Goal: Use online tool/utility: Utilize a website feature to perform a specific function

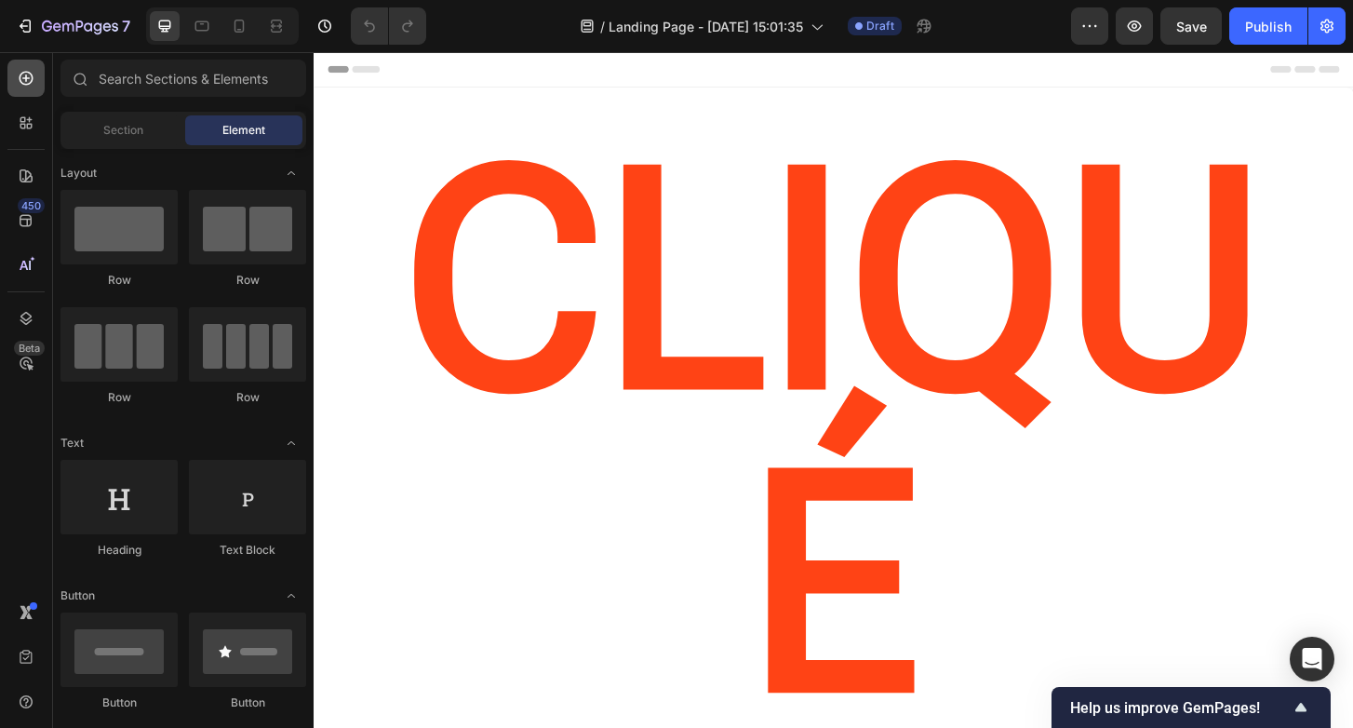
click at [31, 84] on icon at bounding box center [26, 78] width 19 height 19
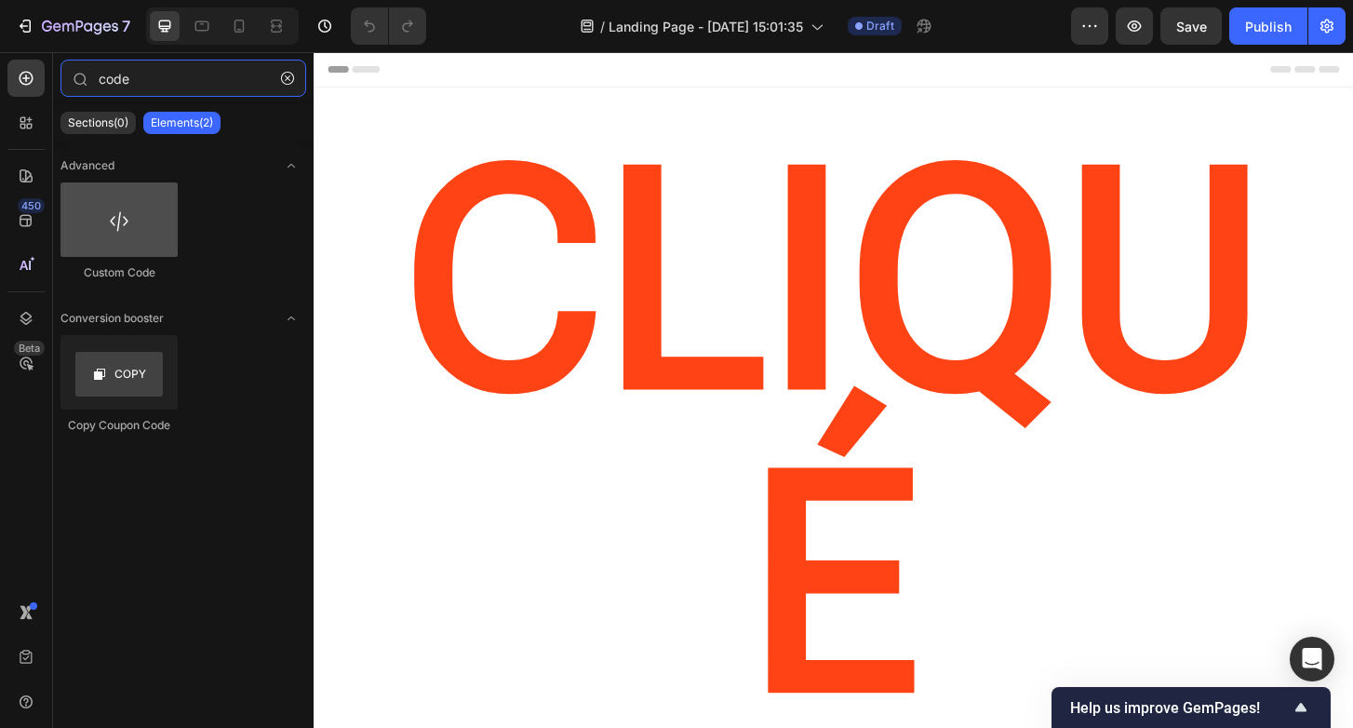
type input "code"
click at [129, 204] on div at bounding box center [118, 219] width 117 height 74
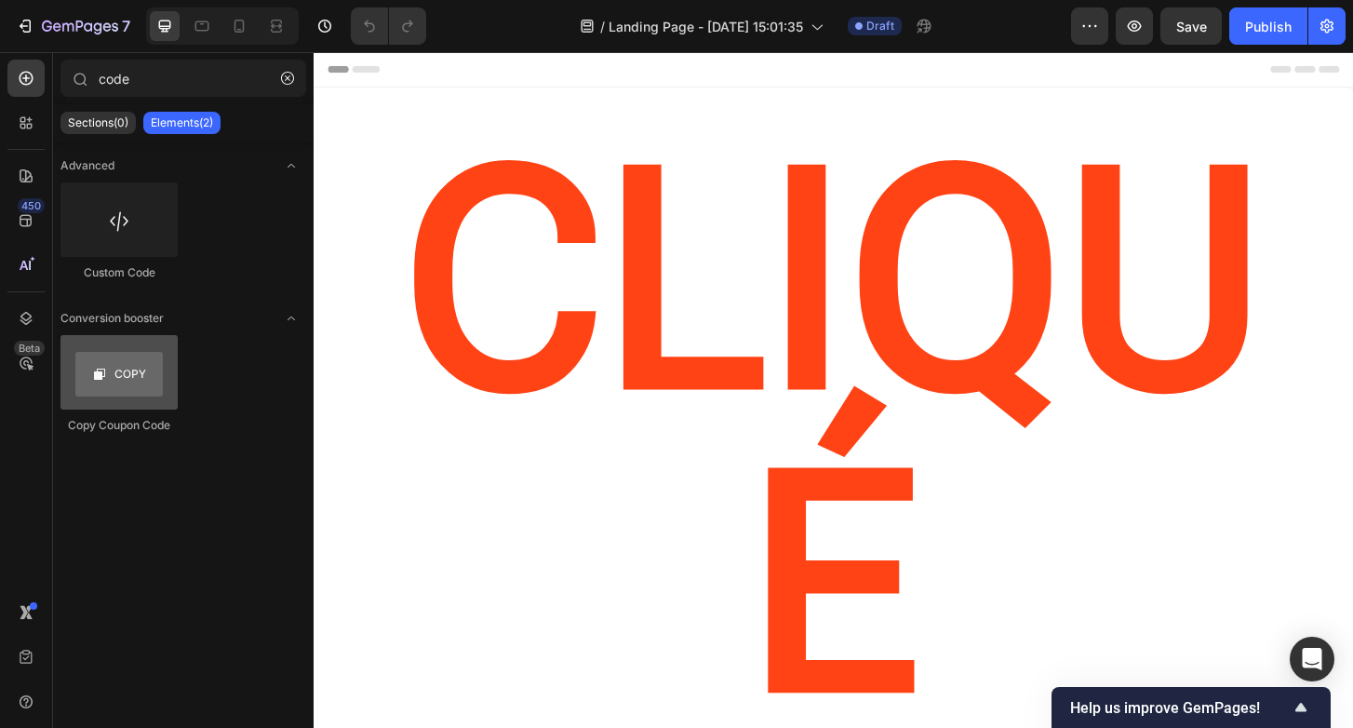
click at [145, 386] on div at bounding box center [118, 372] width 117 height 74
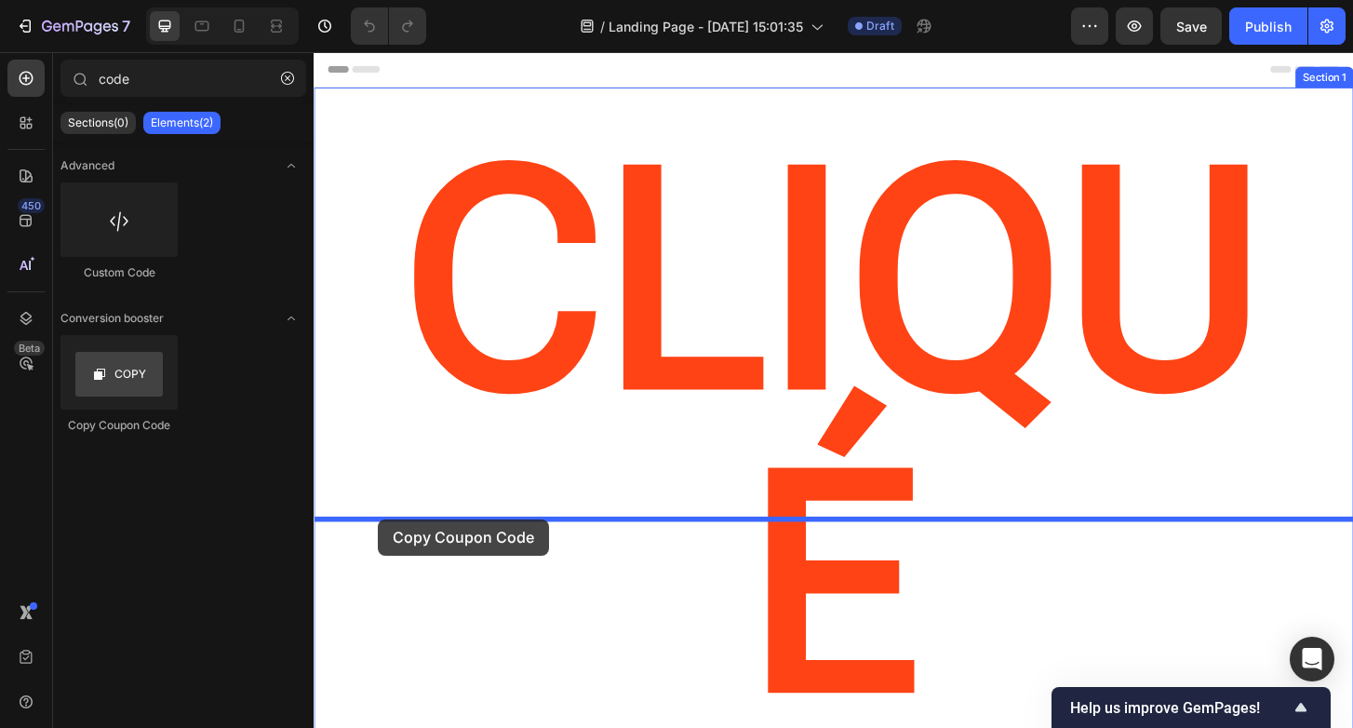
drag, startPoint x: 459, startPoint y: 438, endPoint x: 382, endPoint y: 554, distance: 138.3
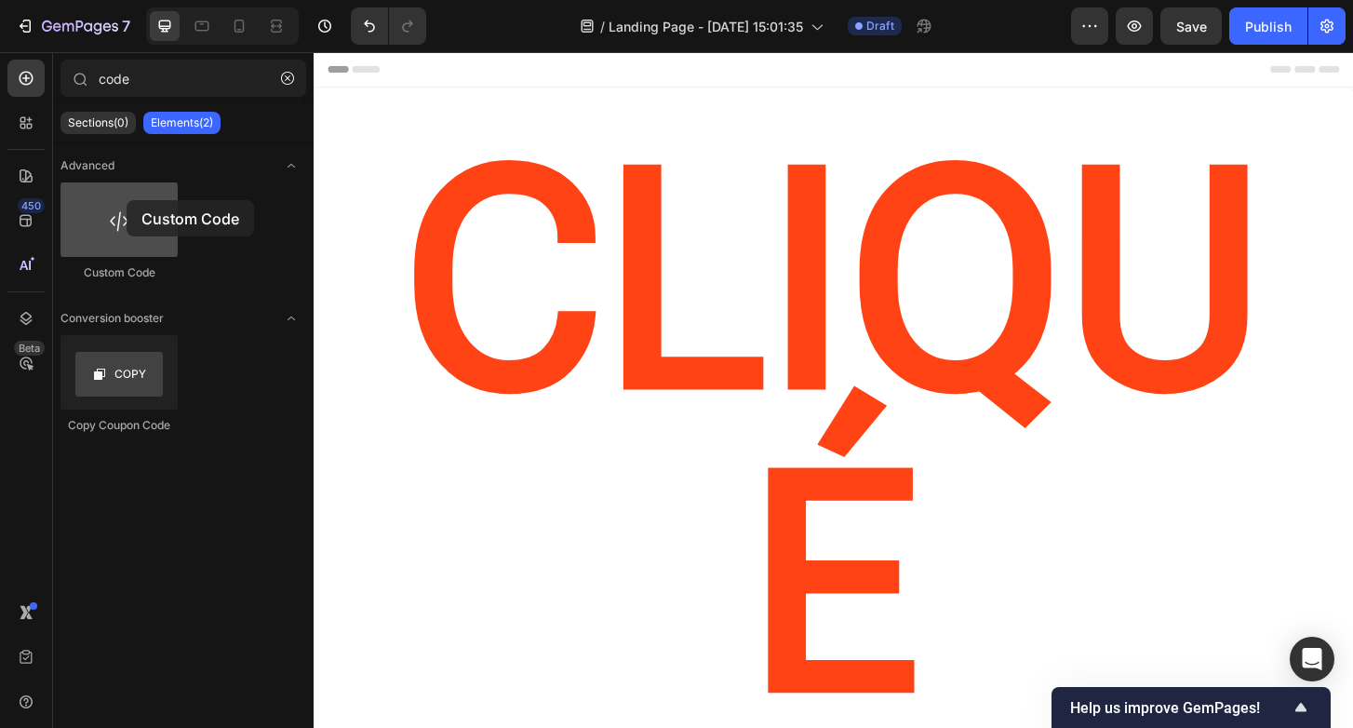
click at [127, 200] on div at bounding box center [118, 219] width 117 height 74
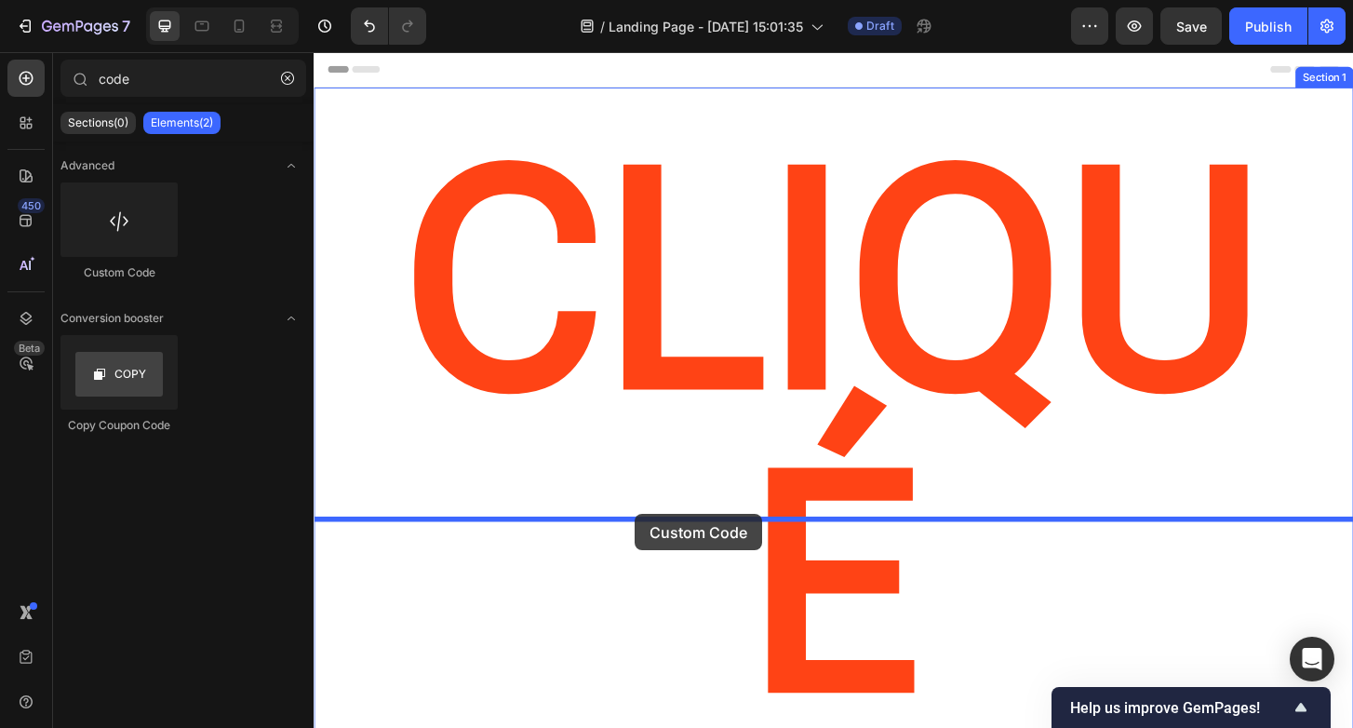
drag, startPoint x: 442, startPoint y: 282, endPoint x: 659, endPoint y: 548, distance: 343.3
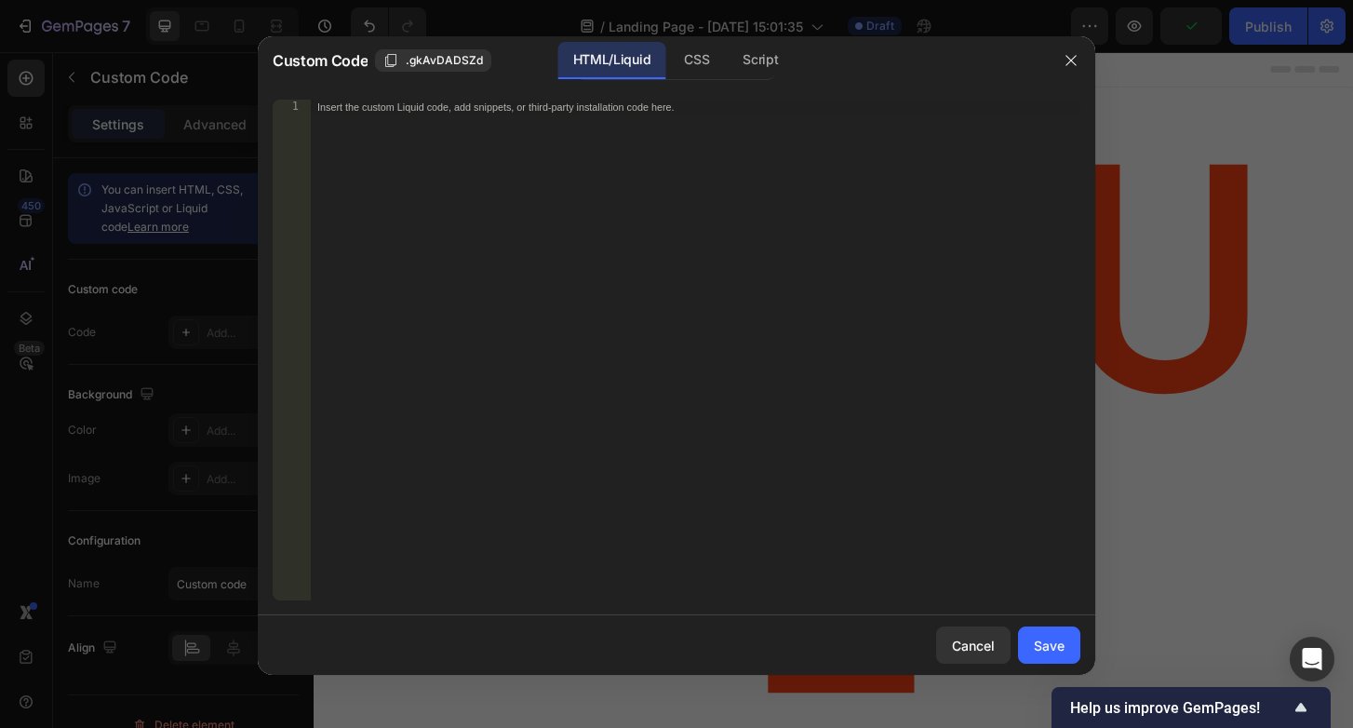
click at [577, 125] on div "Insert the custom Liquid code, add snippets, or third-party installation code h…" at bounding box center [695, 365] width 771 height 530
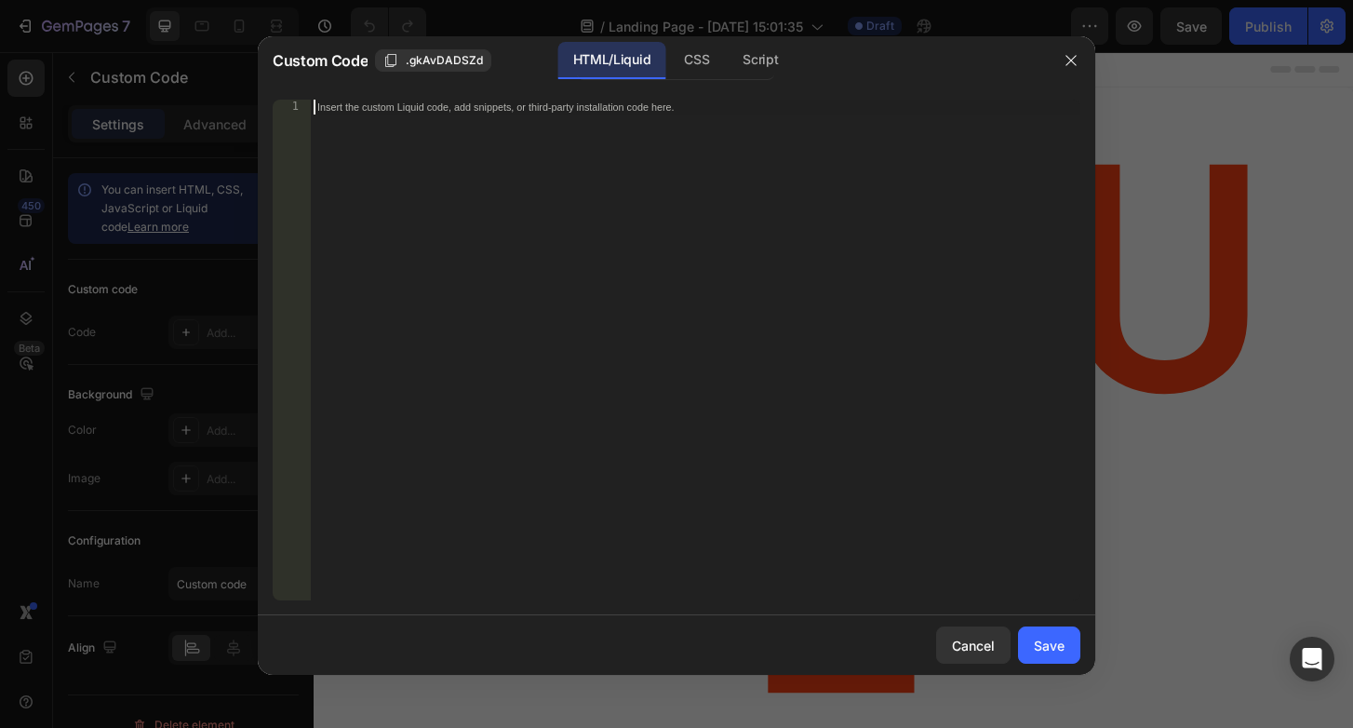
click at [703, 166] on div "Insert the custom Liquid code, add snippets, or third-party installation code h…" at bounding box center [695, 365] width 771 height 530
click at [693, 66] on div "CSS" at bounding box center [696, 60] width 55 height 37
click at [764, 64] on div "Script" at bounding box center [760, 60] width 65 height 37
click at [609, 54] on div "HTML/Liquid" at bounding box center [611, 60] width 107 height 37
click at [718, 66] on div "CSS" at bounding box center [696, 60] width 55 height 37
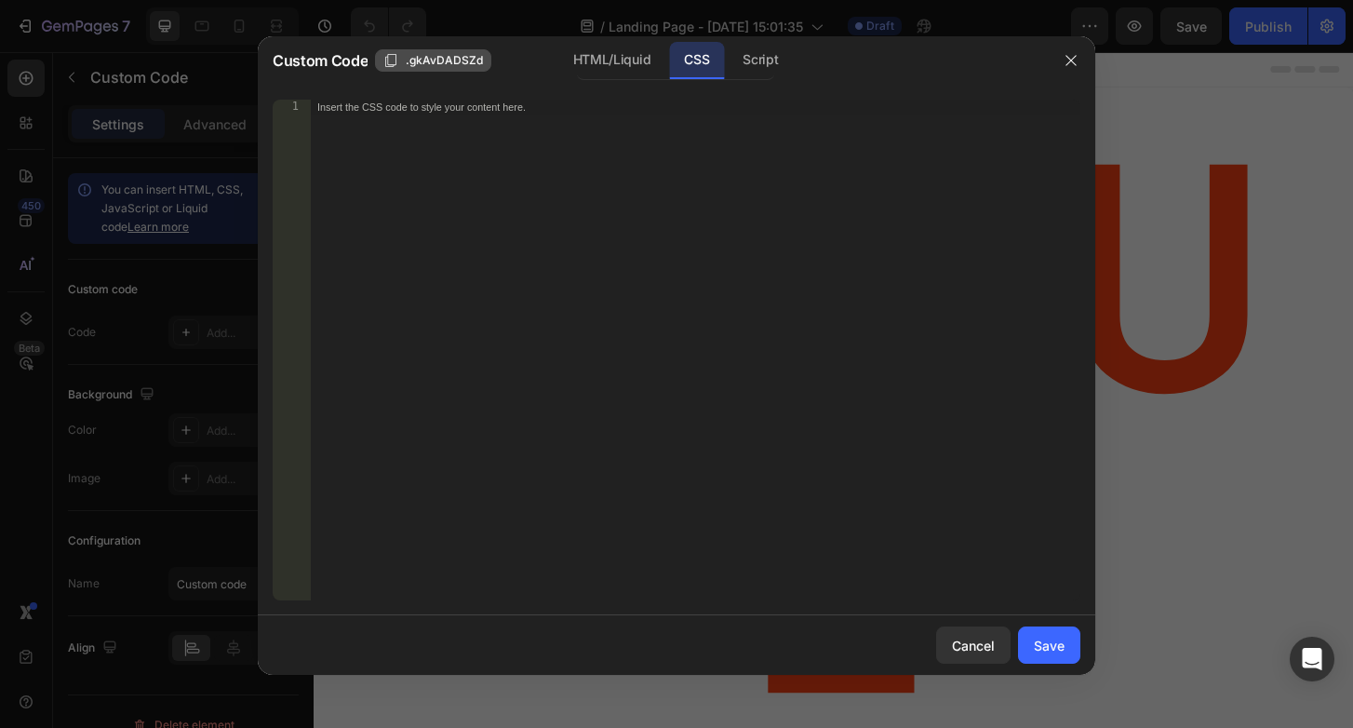
click at [460, 66] on span ".gkAvDADSZd" at bounding box center [444, 60] width 77 height 17
click at [545, 111] on div "Insert the CSS code to style your content here." at bounding box center [656, 107] width 678 height 13
